Goal: Information Seeking & Learning: Learn about a topic

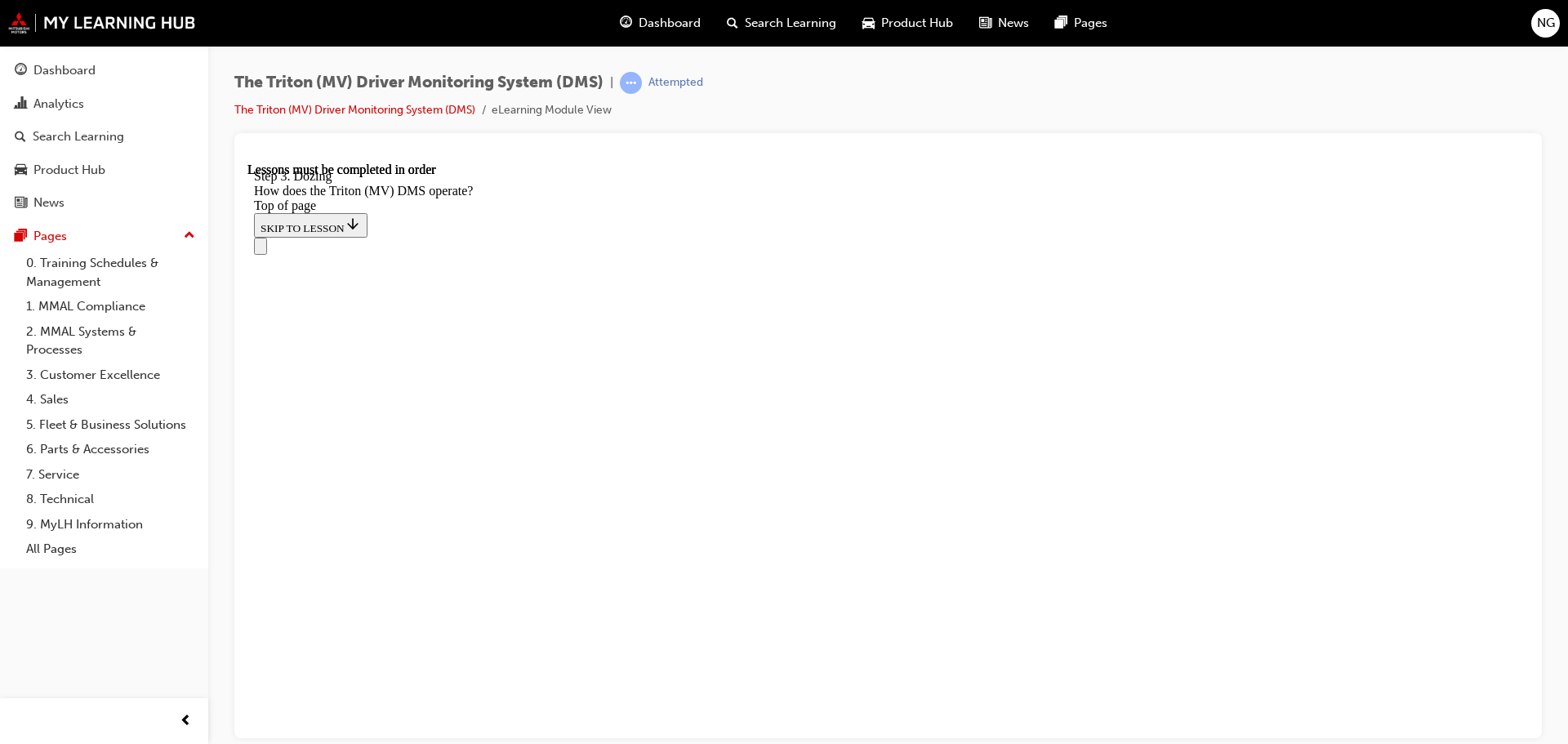
scroll to position [4346, 0]
drag, startPoint x: 247, startPoint y: 162, endPoint x: 891, endPoint y: 460, distance: 709.6
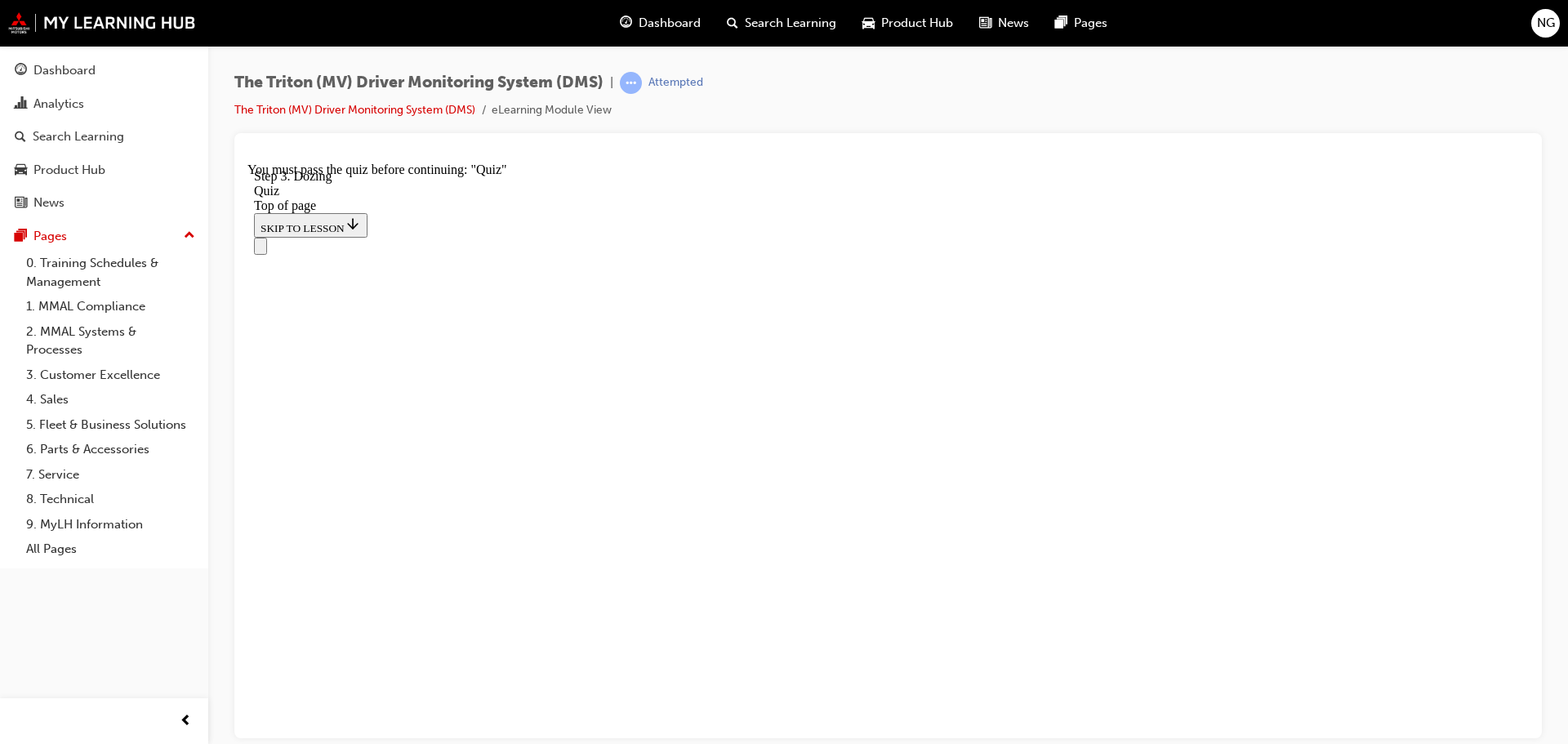
scroll to position [57, 0]
drag, startPoint x: 979, startPoint y: 290, endPoint x: 910, endPoint y: 295, distance: 69.2
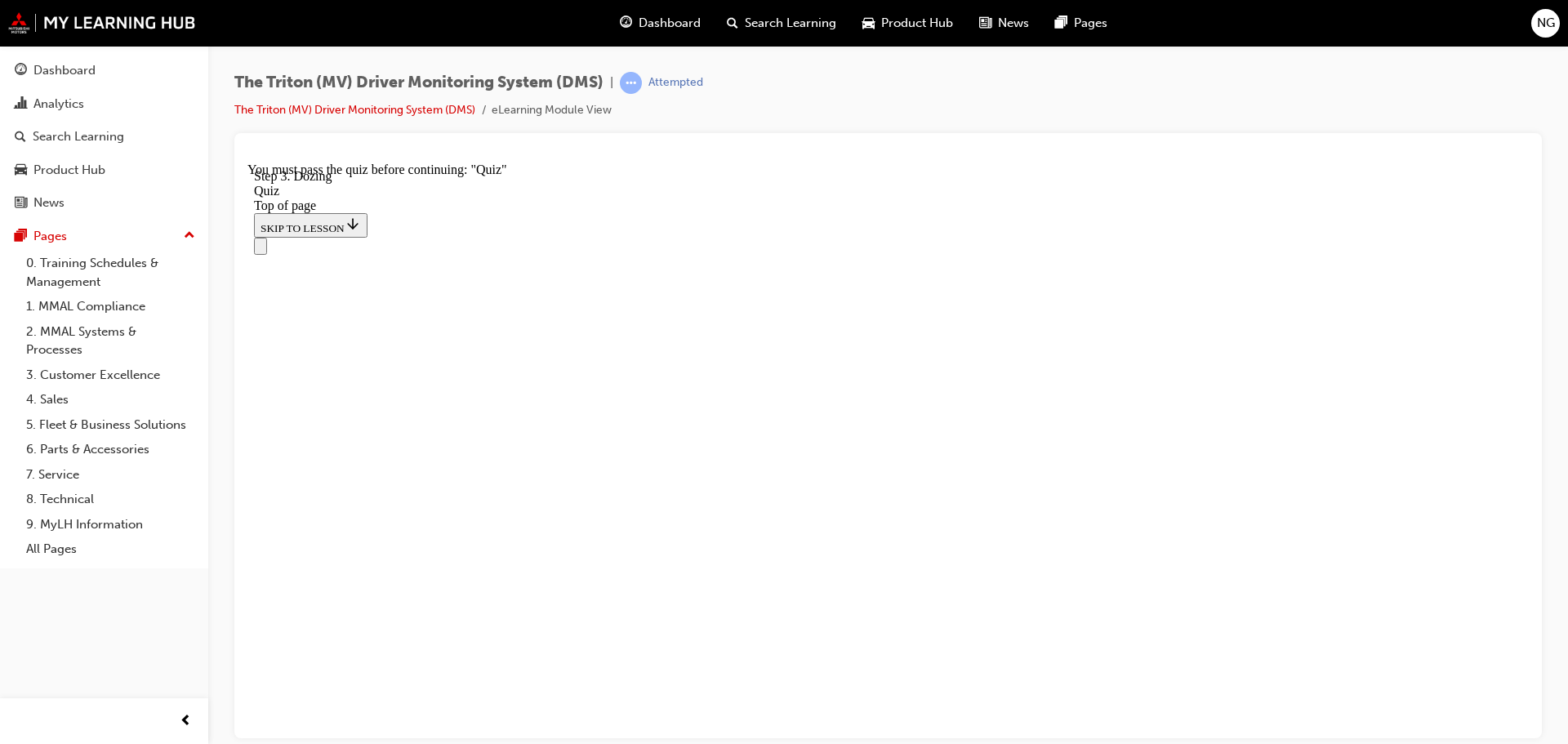
drag, startPoint x: 721, startPoint y: 545, endPoint x: 818, endPoint y: 534, distance: 97.6
drag, startPoint x: 793, startPoint y: 549, endPoint x: 791, endPoint y: 540, distance: 9.2
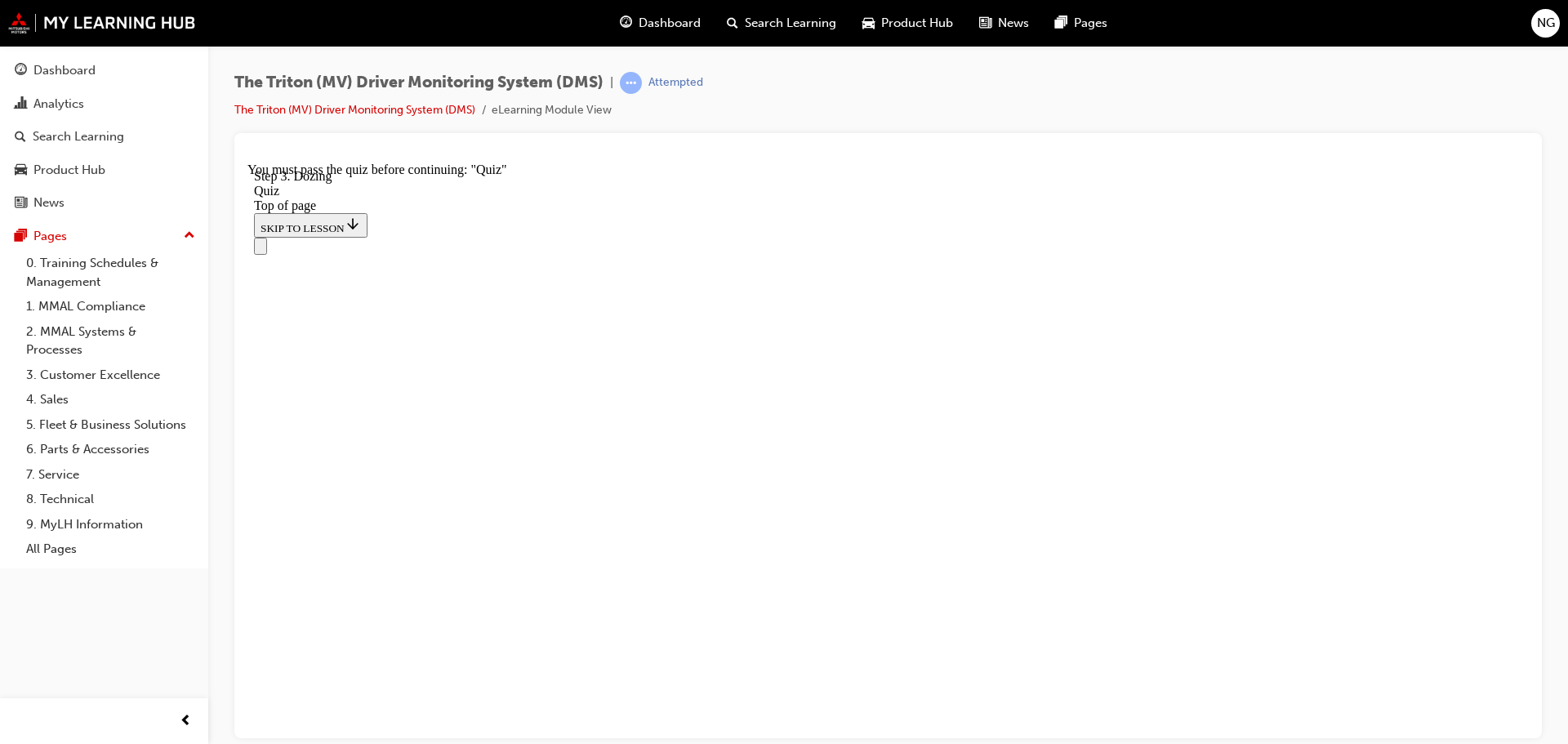
drag, startPoint x: 785, startPoint y: 308, endPoint x: 860, endPoint y: 307, distance: 75.0
drag, startPoint x: 742, startPoint y: 393, endPoint x: 800, endPoint y: 398, distance: 58.2
drag, startPoint x: 778, startPoint y: 456, endPoint x: 813, endPoint y: 474, distance: 39.4
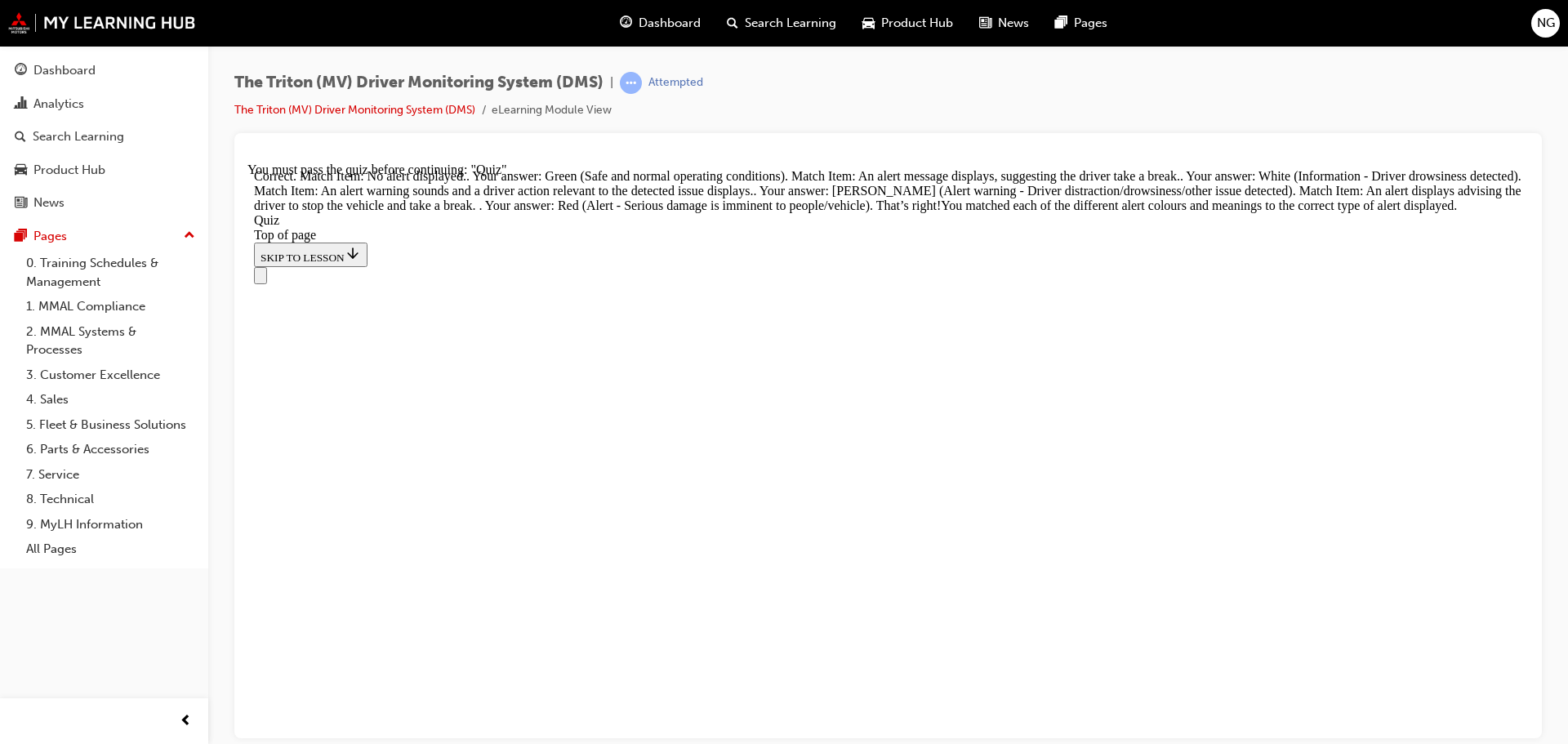
scroll to position [541, 0]
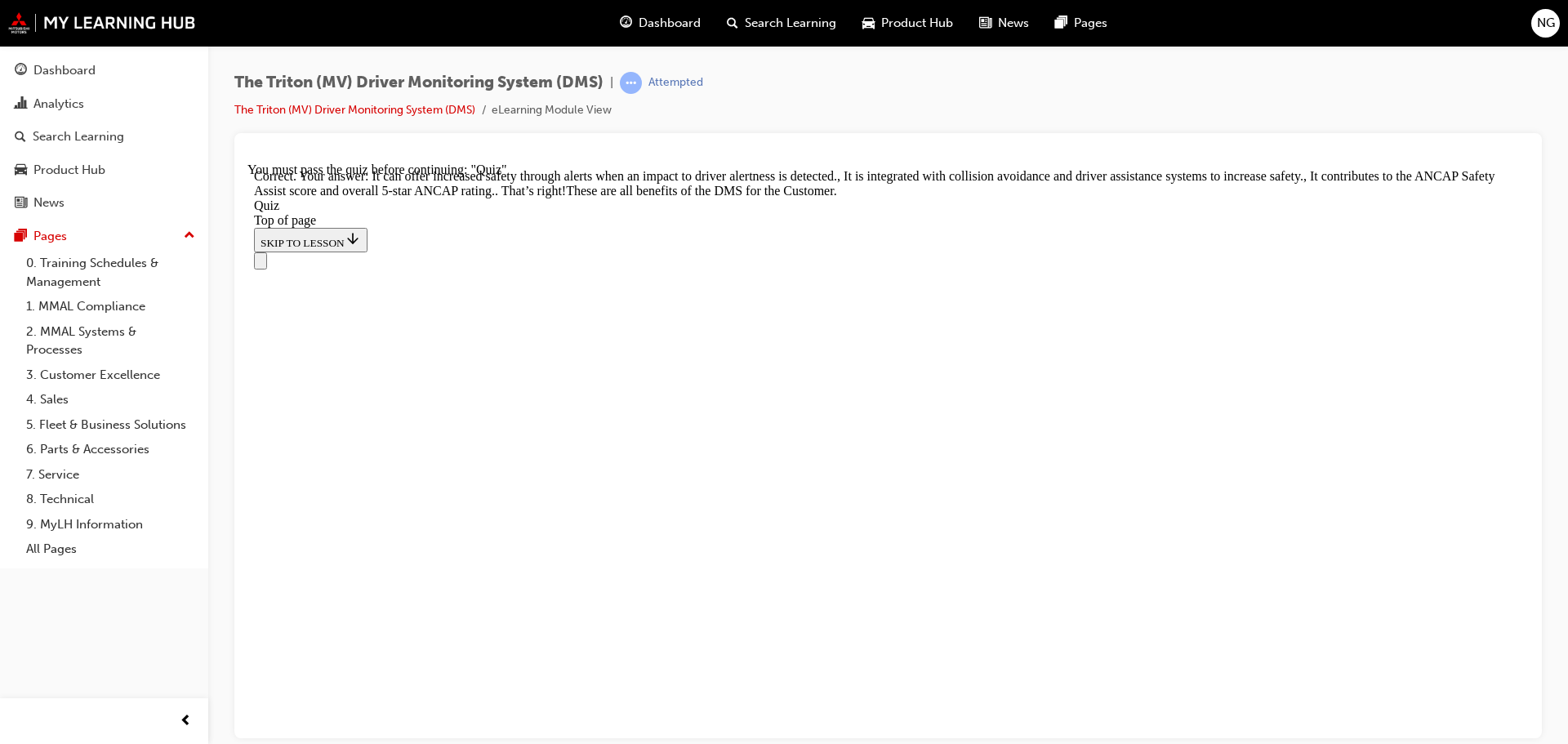
scroll to position [512, 0]
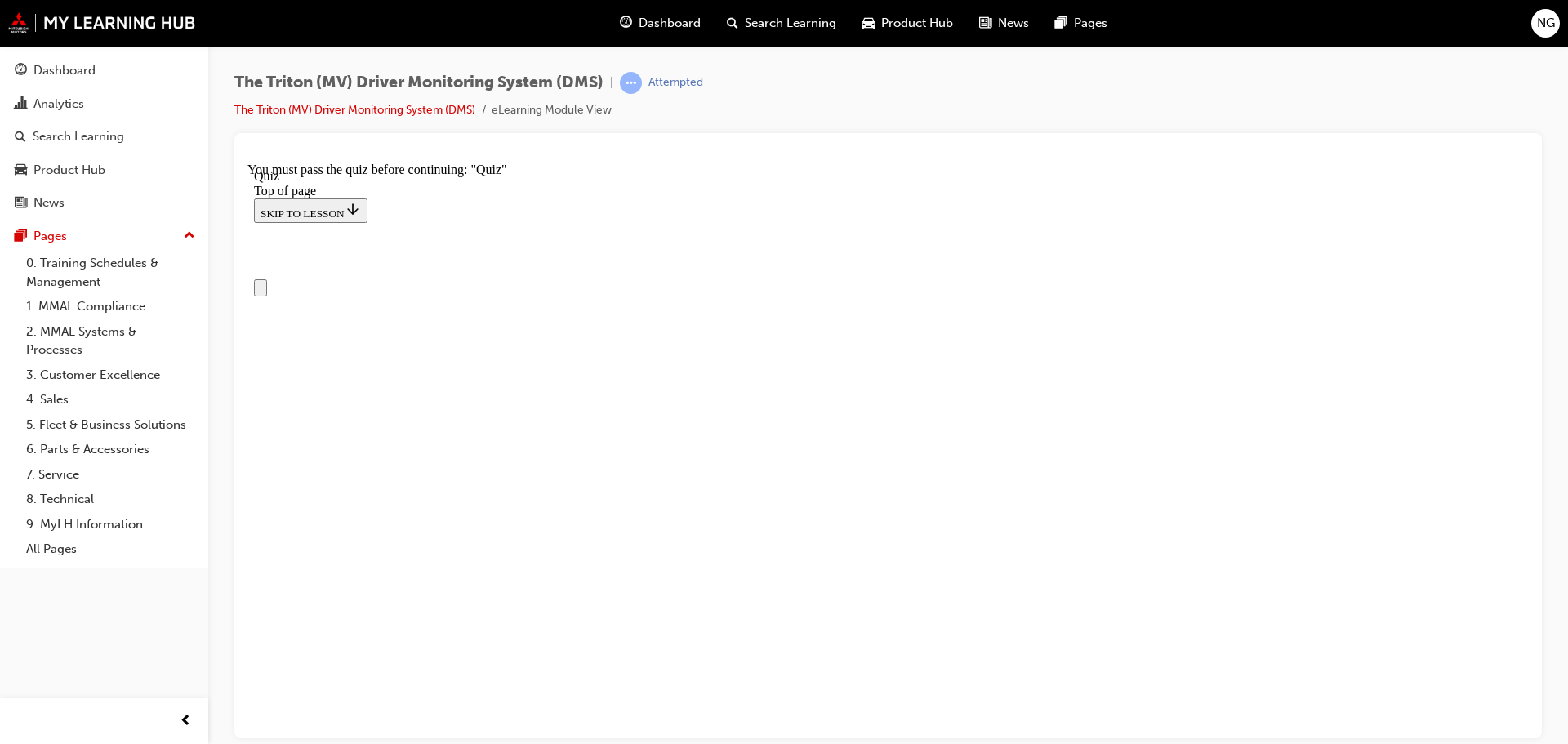
scroll to position [235, 0]
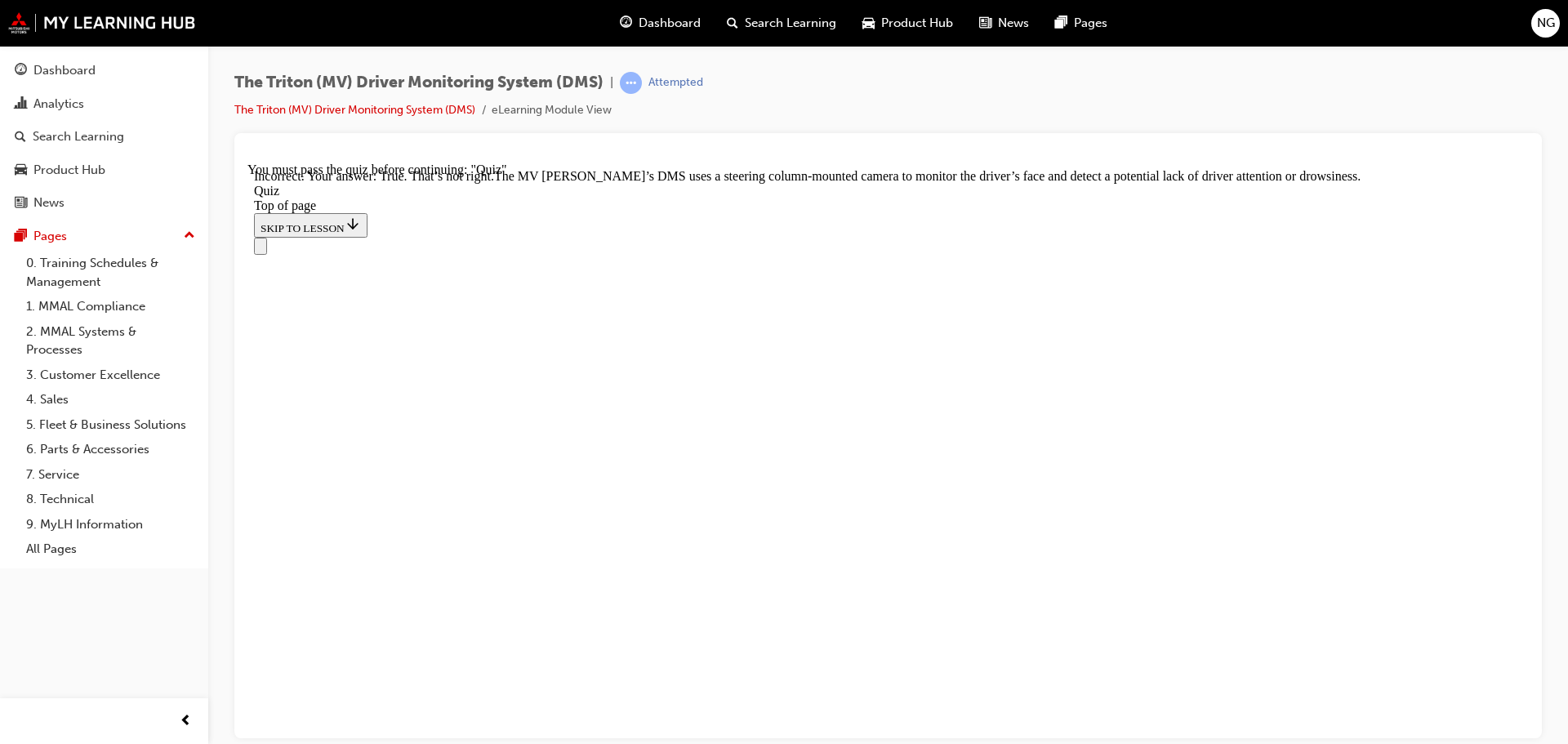
scroll to position [406, 0]
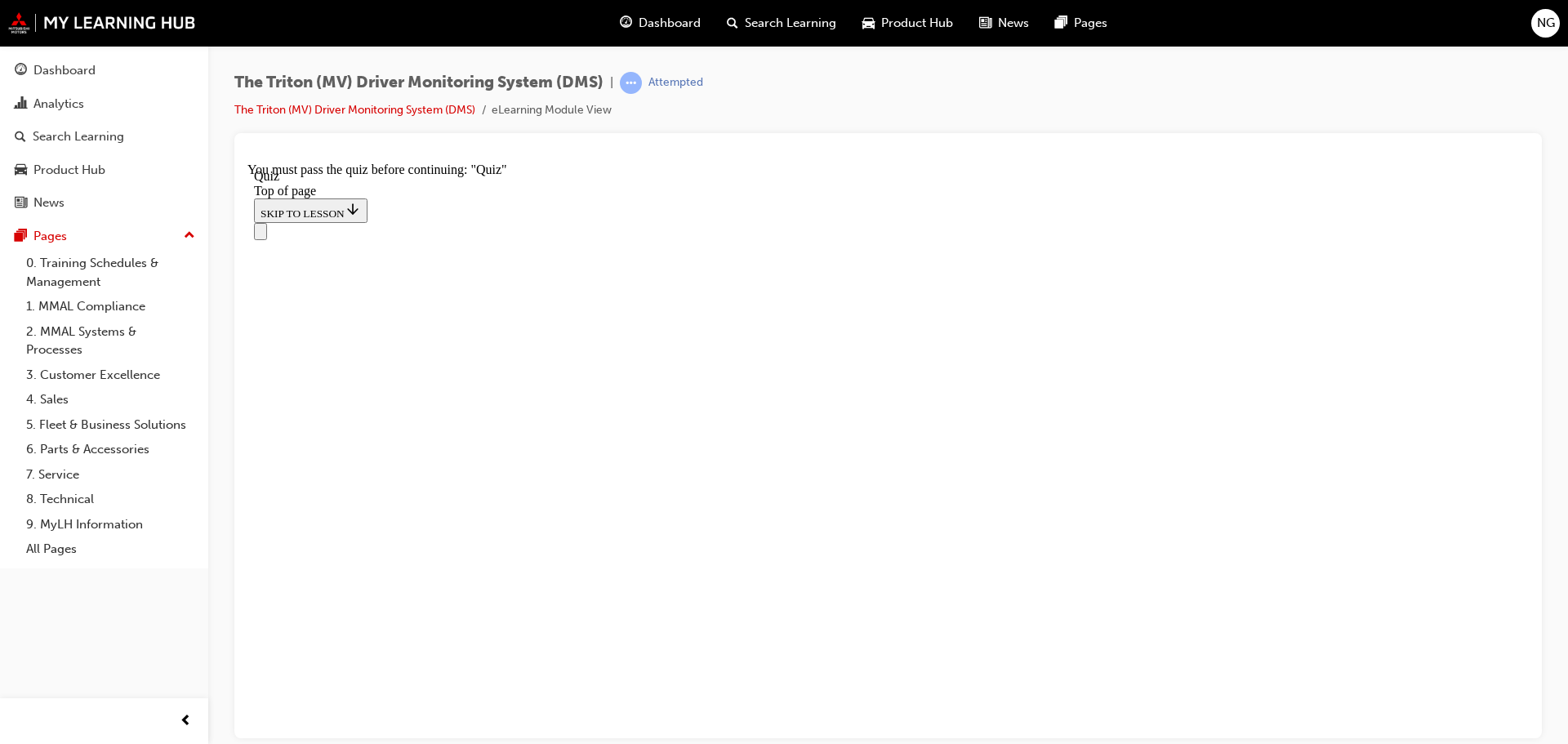
scroll to position [326, 0]
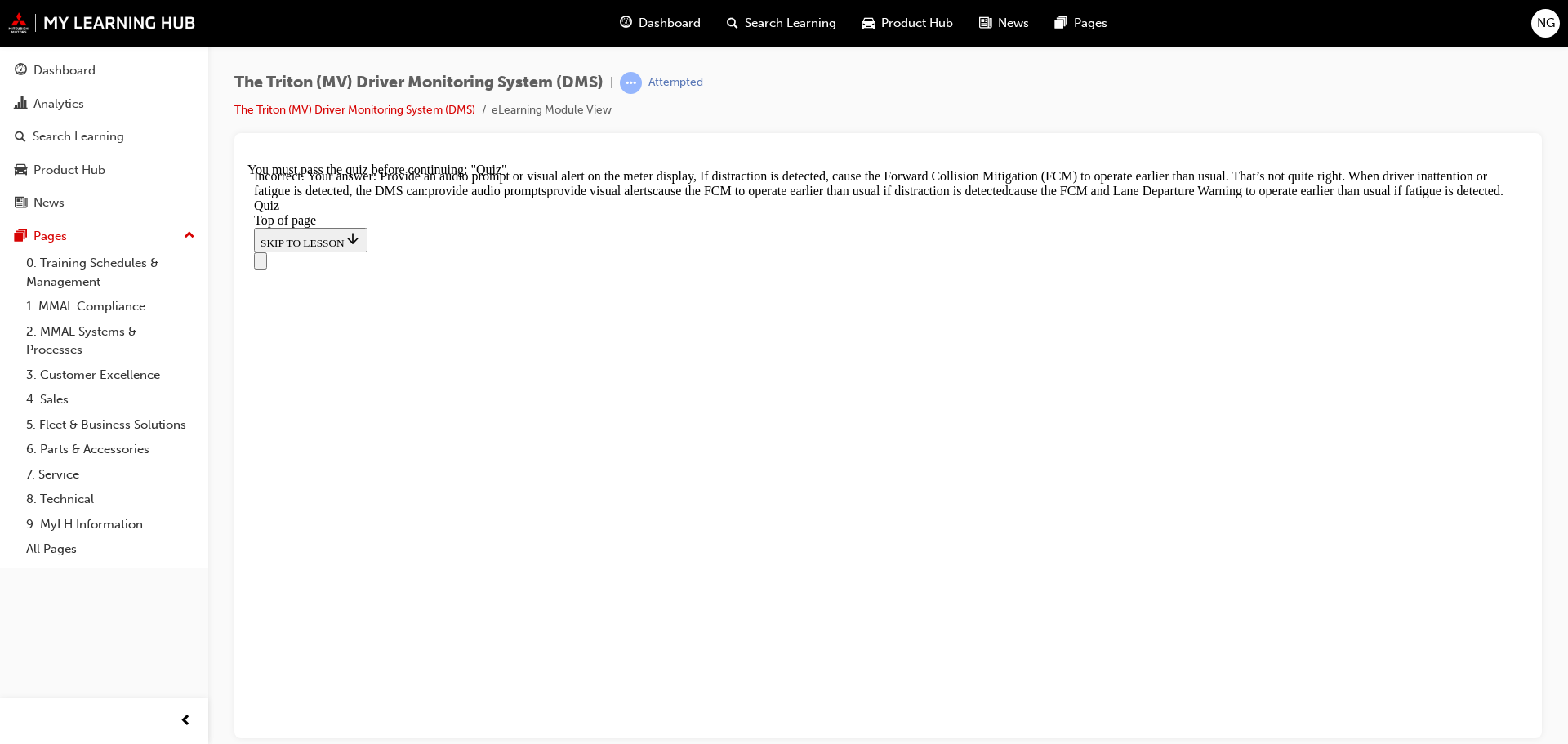
scroll to position [297, 0]
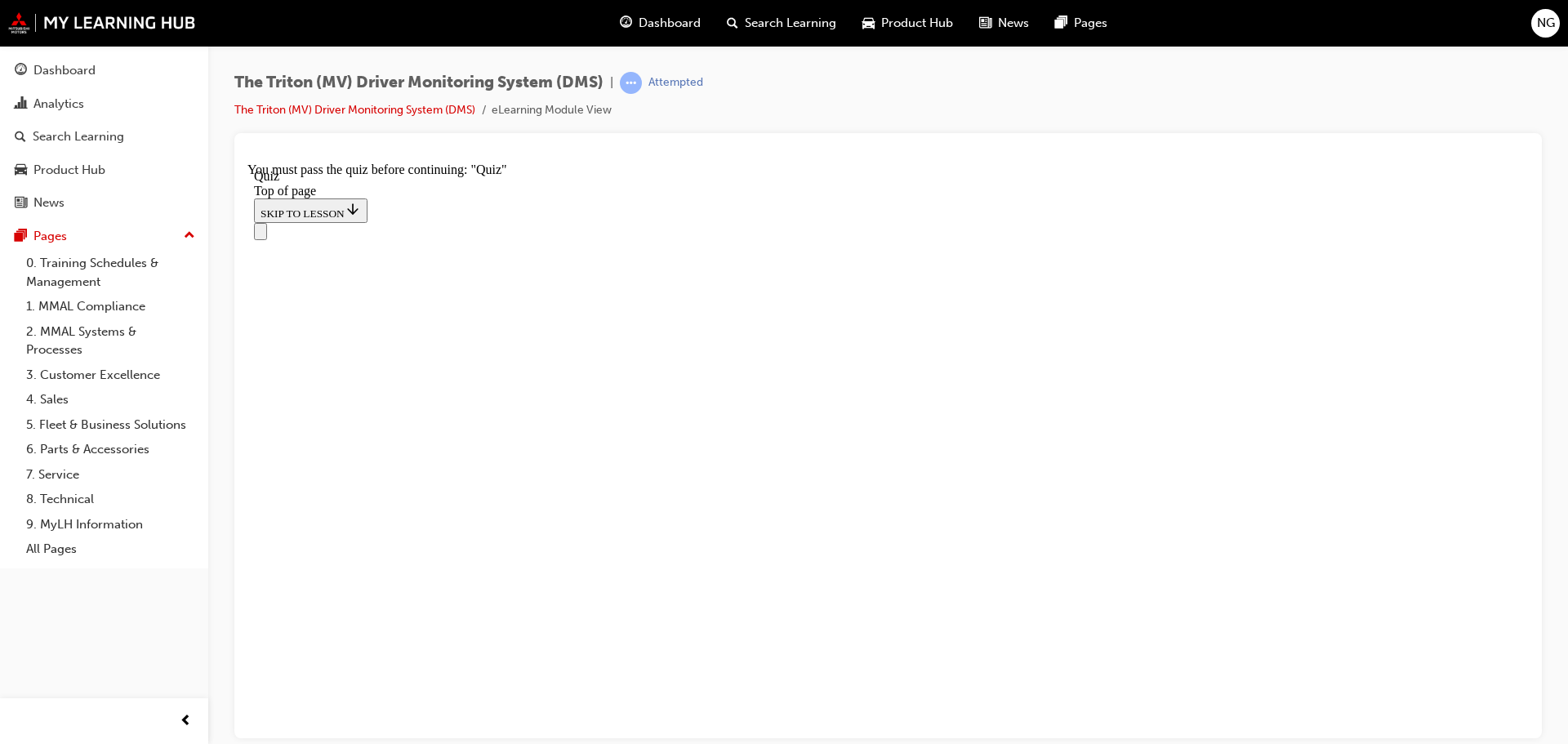
scroll to position [245, 0]
drag, startPoint x: 631, startPoint y: 386, endPoint x: 526, endPoint y: 510, distance: 162.5
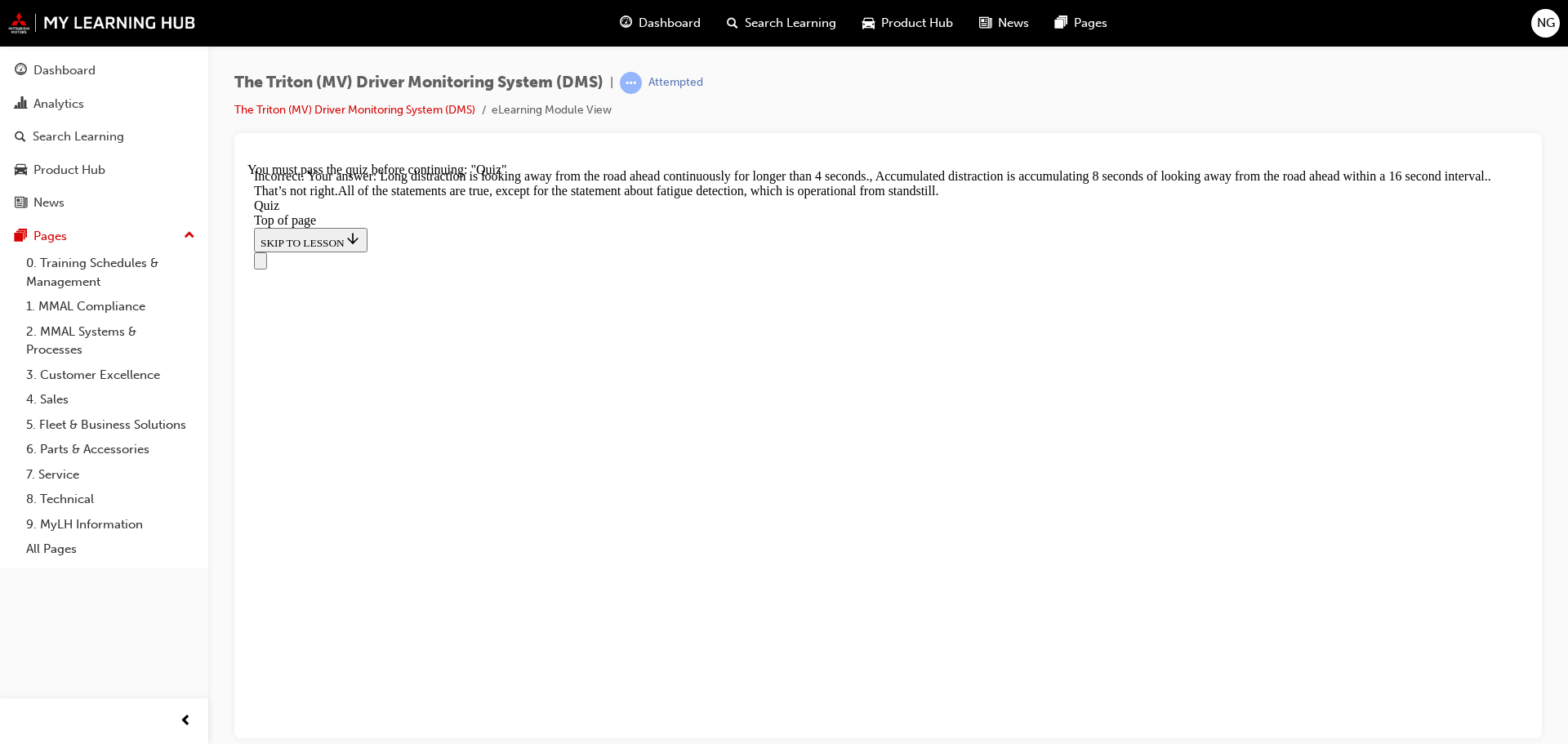
scroll to position [558, 0]
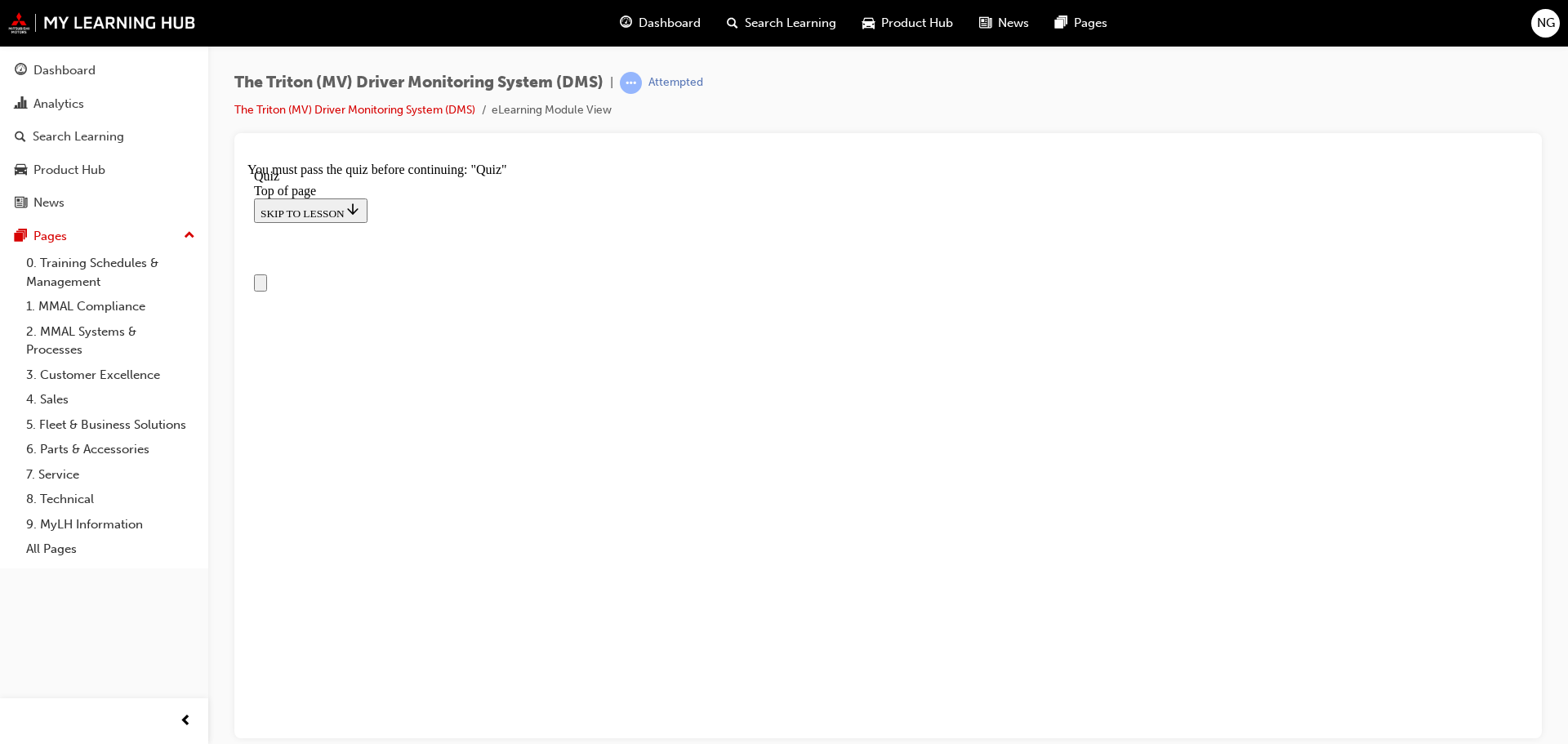
scroll to position [0, 0]
